Goal: Task Accomplishment & Management: Manage account settings

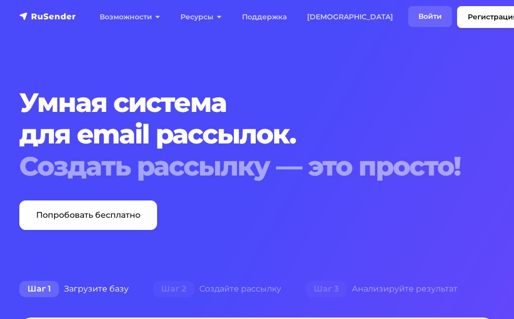
click at [408, 12] on link "Войти" at bounding box center [430, 16] width 44 height 21
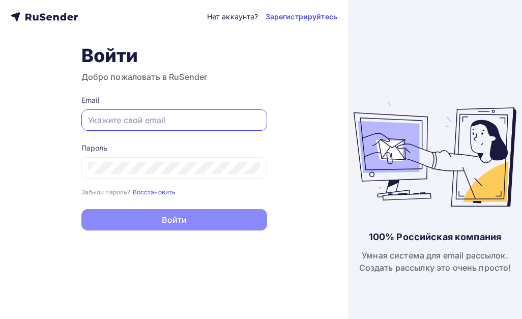
click at [122, 124] on input "text" at bounding box center [174, 120] width 172 height 12
type input "023rus@mail.ru"
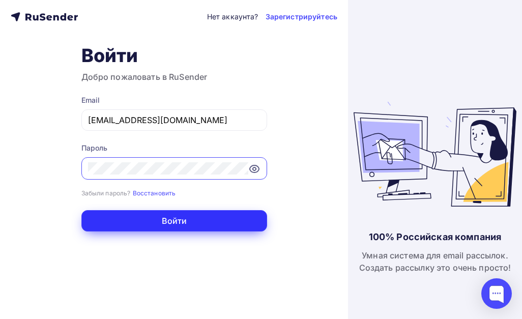
click at [192, 219] on button "Войти" at bounding box center [174, 220] width 186 height 21
click at [173, 219] on button "Войти" at bounding box center [174, 220] width 186 height 21
click at [213, 218] on button "Войти" at bounding box center [174, 220] width 186 height 21
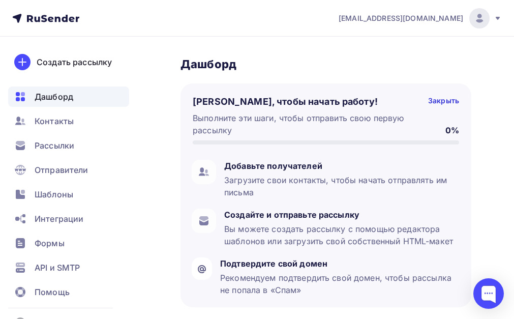
click at [452, 61] on h3 "Дашборд" at bounding box center [326, 64] width 291 height 14
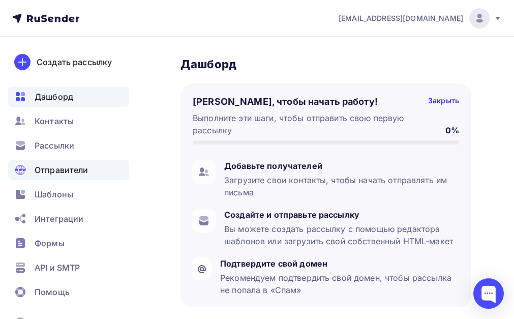
click at [58, 164] on span "Отправители" at bounding box center [62, 170] width 54 height 12
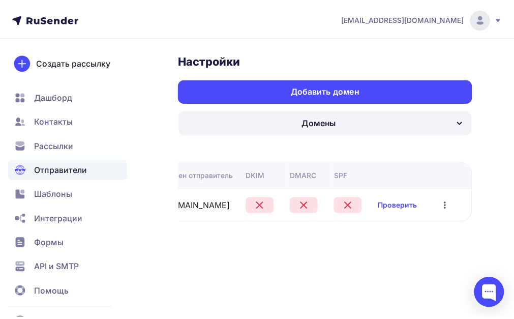
scroll to position [0, 164]
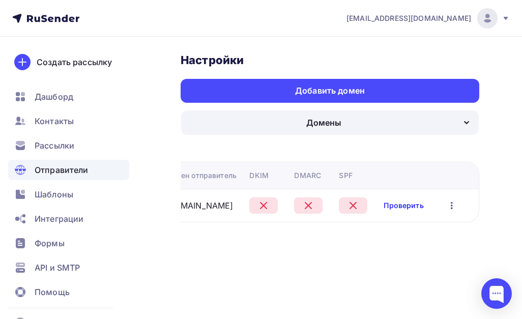
click at [412, 205] on link "Проверить" at bounding box center [403, 205] width 40 height 10
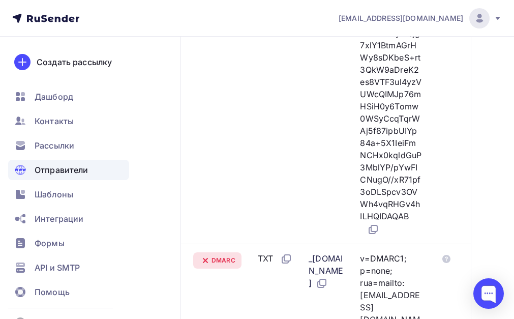
scroll to position [712, 0]
